Goal: Go to known website: Access a specific website the user already knows

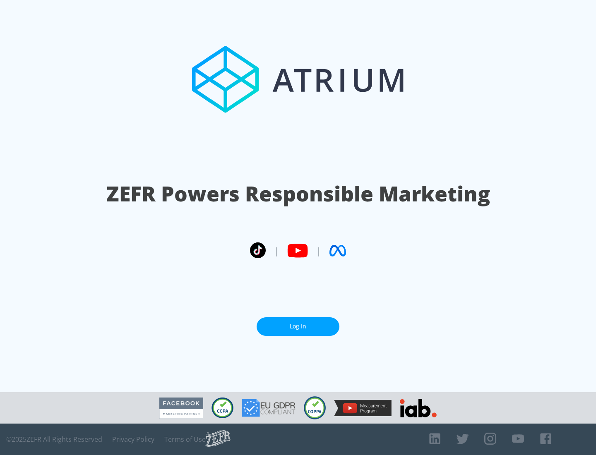
click at [298, 323] on link "Log In" at bounding box center [298, 326] width 83 height 19
